Goal: Check status: Check status

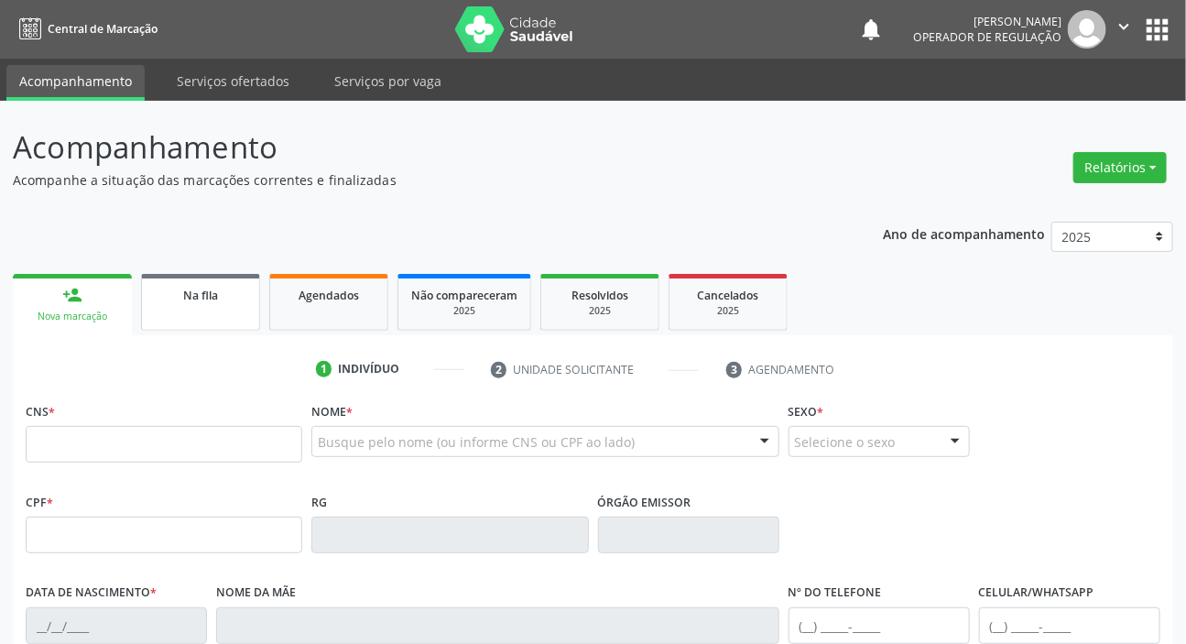
click at [244, 311] on link "Na fila" at bounding box center [200, 302] width 119 height 57
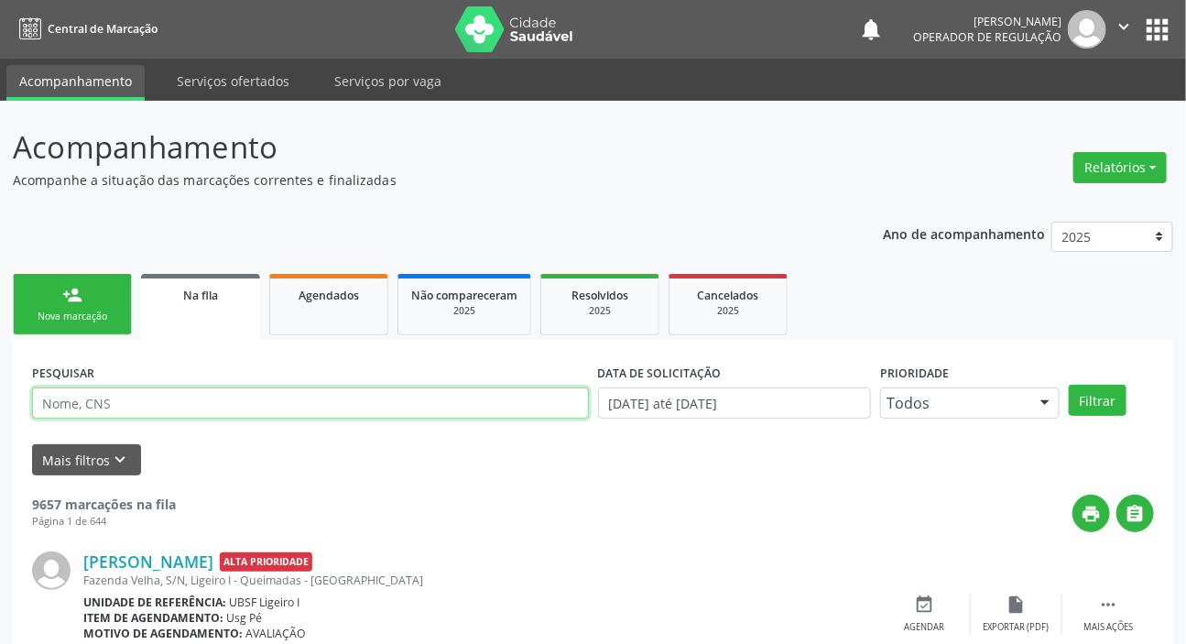
click at [241, 395] on input "text" at bounding box center [310, 403] width 557 height 31
paste input "708 7081 6816 4494"
type input "708 7081 6816 4494"
click at [1069, 385] on button "Filtrar" at bounding box center [1098, 400] width 58 height 31
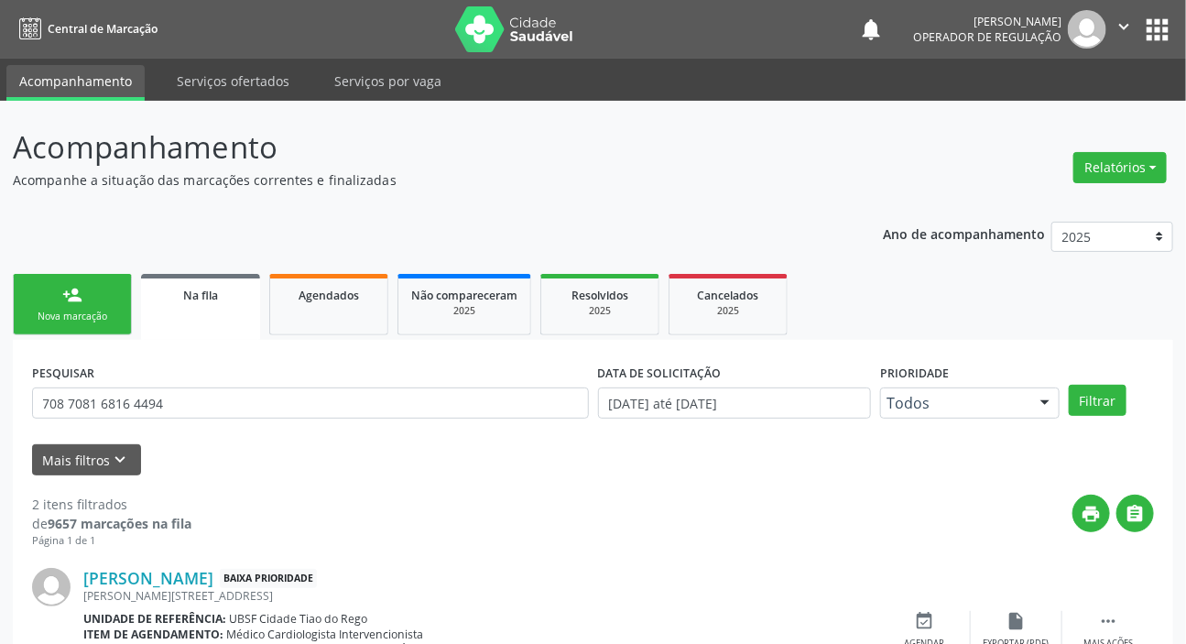
scroll to position [263, 0]
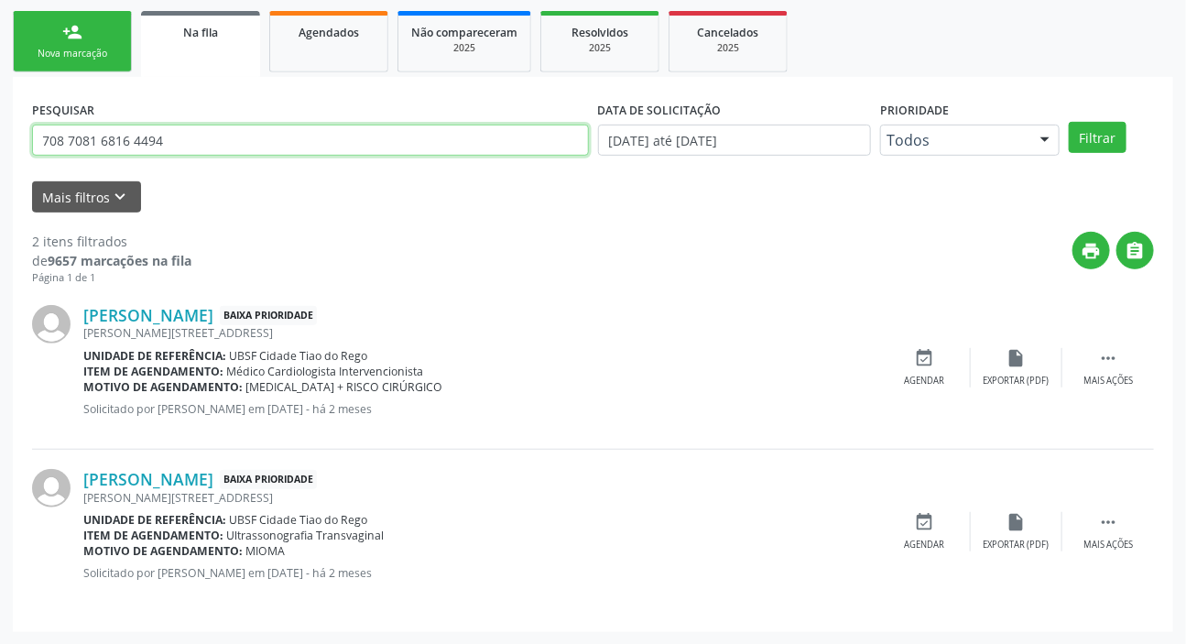
click at [247, 139] on input "708 7081 6816 4494" at bounding box center [310, 140] width 557 height 31
drag, startPoint x: 191, startPoint y: 135, endPoint x: 35, endPoint y: 160, distance: 157.8
click at [35, 160] on div "PESQUISAR 708 7081 6816 4494" at bounding box center [310, 131] width 566 height 71
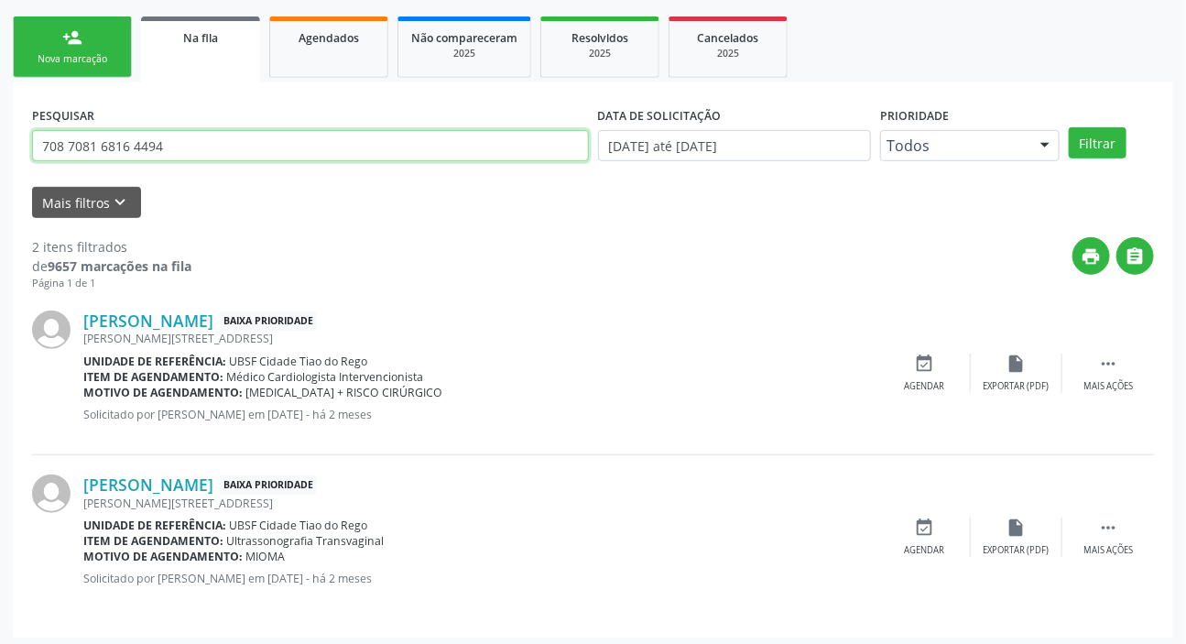
scroll to position [0, 0]
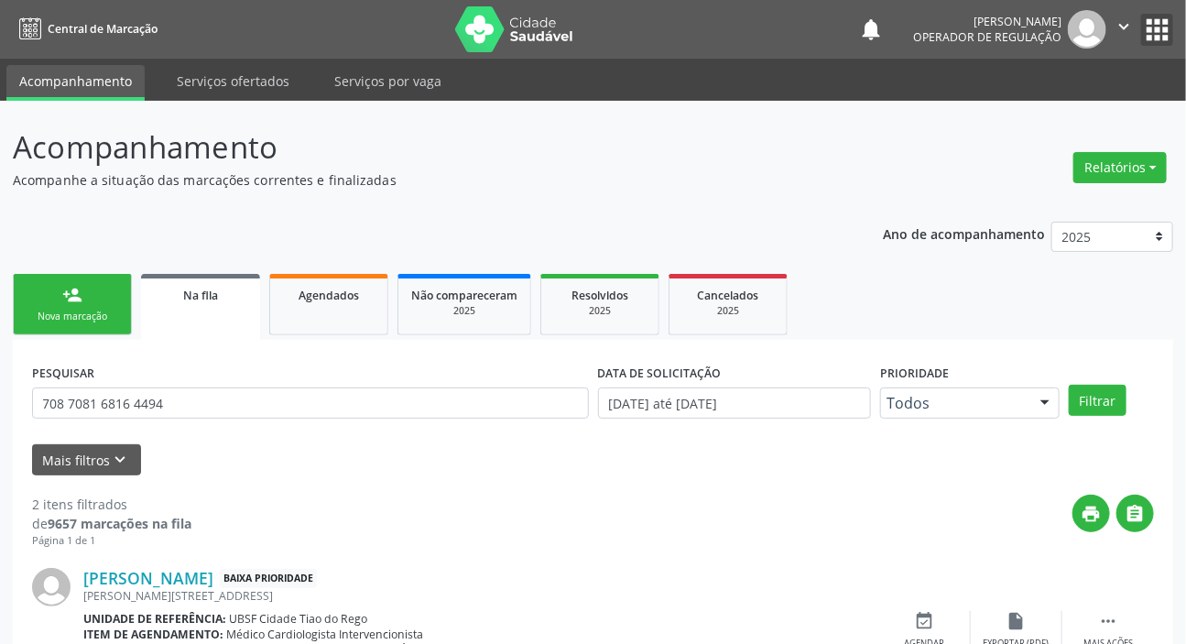
click at [1167, 10] on div "notifications [PERSON_NAME] Operador de regulação  Configurações Sair apps" at bounding box center [1015, 29] width 315 height 38
click at [1162, 23] on button "apps" at bounding box center [1157, 30] width 32 height 32
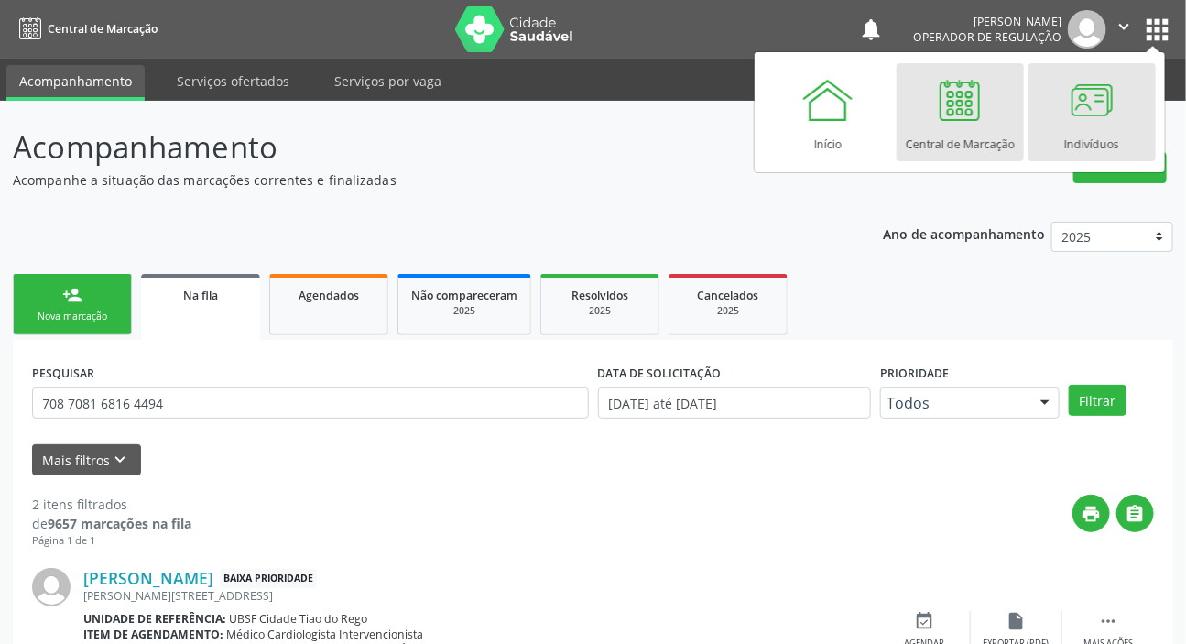
click at [1122, 83] on link "Indivíduos" at bounding box center [1092, 112] width 127 height 98
